Goal: Find specific page/section: Find specific page/section

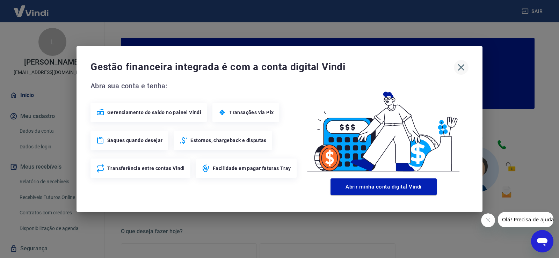
click at [461, 70] on icon "button" at bounding box center [460, 67] width 11 height 11
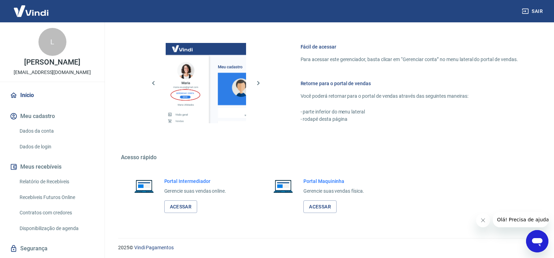
scroll to position [359, 0]
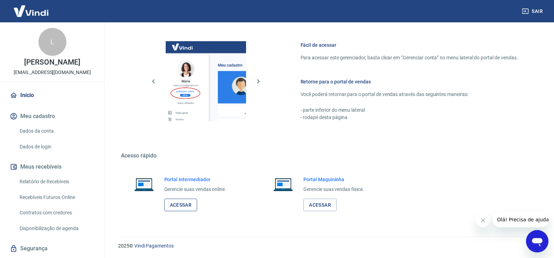
click at [184, 201] on link "Acessar" at bounding box center [180, 205] width 33 height 13
click at [32, 182] on link "Relatório de Recebíveis" at bounding box center [56, 182] width 79 height 14
